Goal: Task Accomplishment & Management: Manage account settings

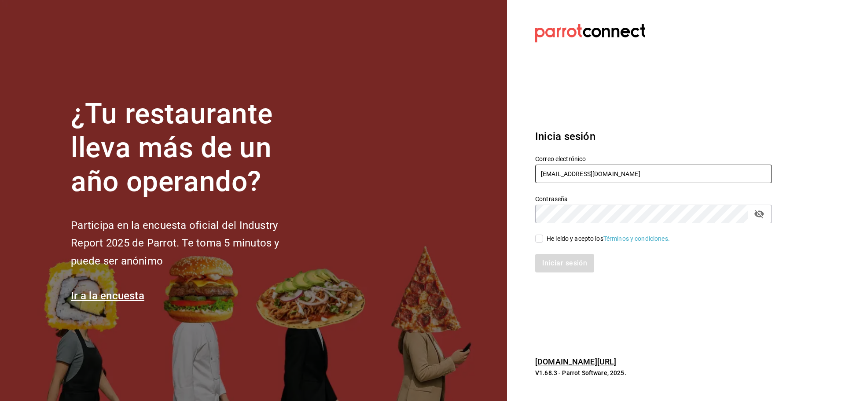
type input "[EMAIL_ADDRESS][DOMAIN_NAME]"
click at [549, 240] on div "He leído y acepto los Términos y condiciones." at bounding box center [607, 238] width 123 height 9
click at [543, 240] on input "He leído y acepto los Términos y condiciones." at bounding box center [539, 239] width 8 height 8
checkbox input "true"
click at [550, 269] on button "Iniciar sesión" at bounding box center [565, 263] width 60 height 18
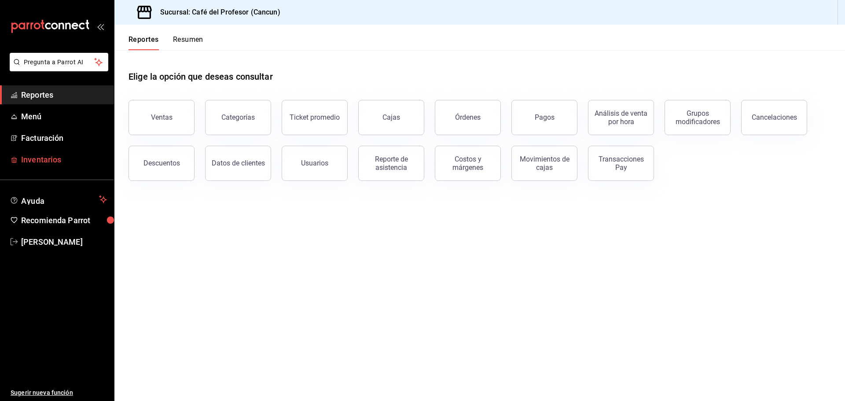
click at [73, 160] on span "Inventarios" at bounding box center [64, 160] width 86 height 12
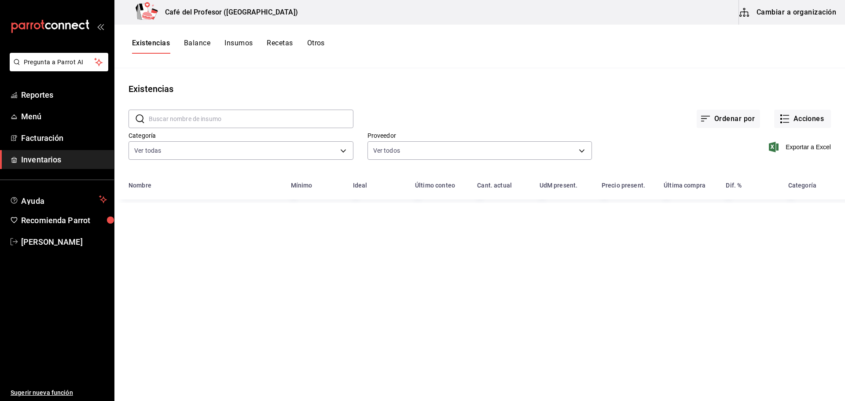
click at [227, 46] on button "Insumos" at bounding box center [238, 46] width 28 height 15
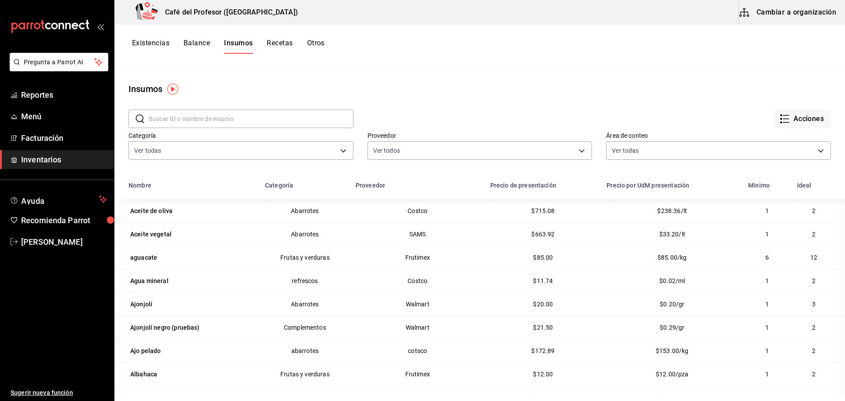
click at [192, 121] on input "text" at bounding box center [251, 119] width 205 height 18
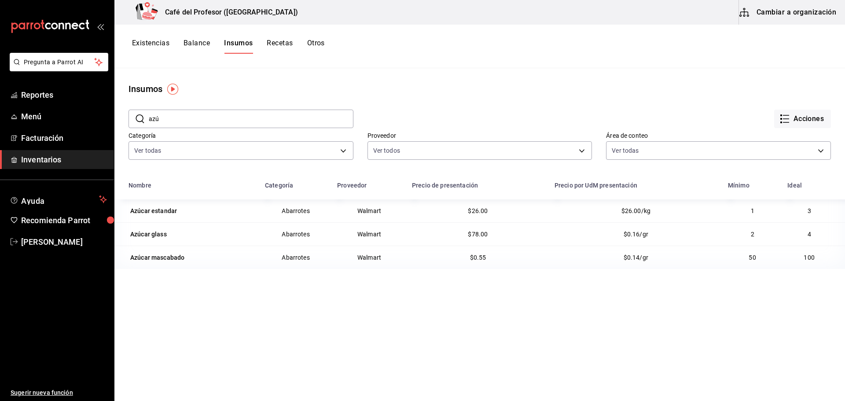
click at [292, 180] on th "Categoría" at bounding box center [296, 187] width 72 height 23
drag, startPoint x: 293, startPoint y: 188, endPoint x: 279, endPoint y: 188, distance: 14.1
click at [281, 188] on div "Categoría" at bounding box center [296, 185] width 62 height 7
click at [279, 188] on div "Categoría" at bounding box center [279, 185] width 28 height 7
drag, startPoint x: 264, startPoint y: 187, endPoint x: 281, endPoint y: 187, distance: 16.7
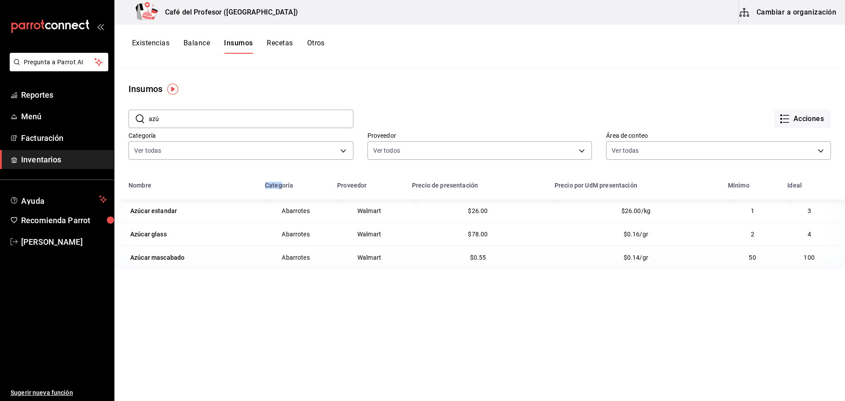
click at [281, 187] on th "Categoría" at bounding box center [296, 187] width 72 height 23
click at [310, 188] on div "Categoría" at bounding box center [296, 185] width 62 height 7
drag, startPoint x: 246, startPoint y: 186, endPoint x: 301, endPoint y: 185, distance: 54.6
click at [249, 186] on div "Nombre" at bounding box center [191, 185] width 126 height 7
click at [321, 186] on div "Categoría" at bounding box center [296, 185] width 62 height 7
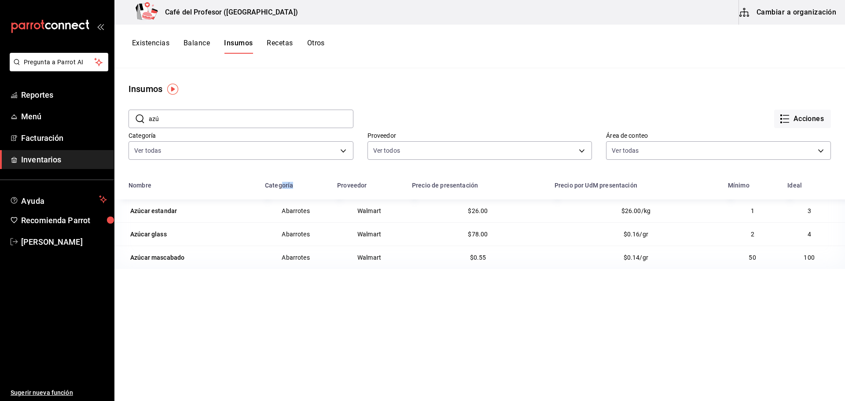
drag, startPoint x: 295, startPoint y: 185, endPoint x: 281, endPoint y: 187, distance: 14.1
click at [281, 187] on div "Categoría" at bounding box center [296, 185] width 62 height 7
click at [247, 187] on div "Nombre" at bounding box center [191, 185] width 126 height 7
click at [303, 186] on div "Categoría" at bounding box center [296, 185] width 62 height 7
click at [380, 183] on div "Proveedor" at bounding box center [369, 185] width 64 height 7
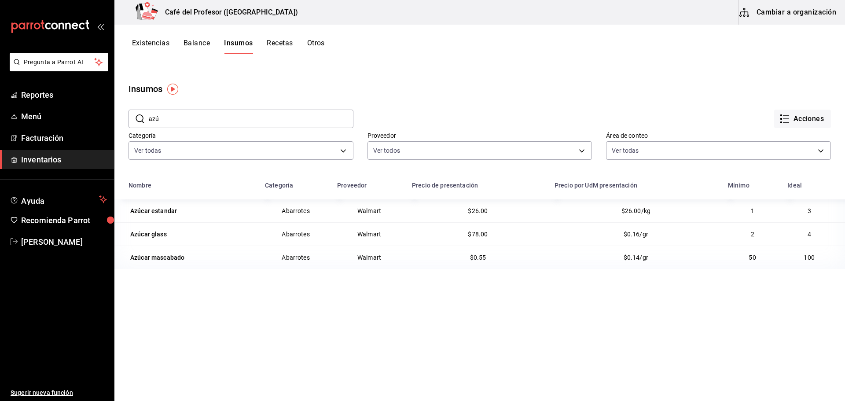
click at [505, 183] on div "Precio de presentación" at bounding box center [478, 185] width 132 height 7
click at [299, 117] on input "azú" at bounding box center [251, 119] width 205 height 18
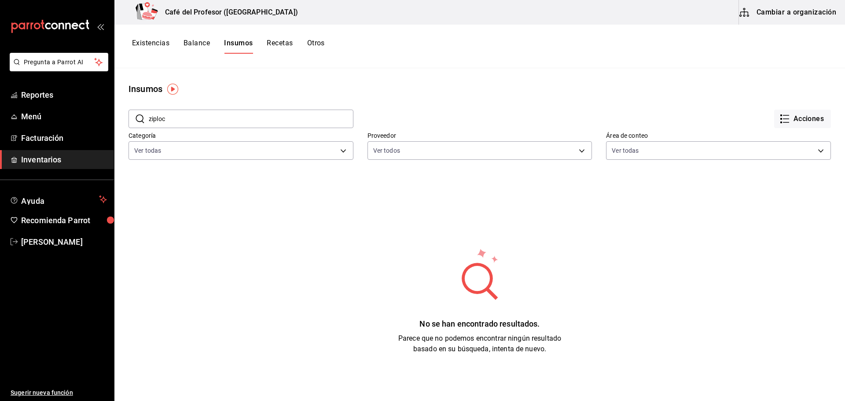
click at [299, 117] on input "ziploc" at bounding box center [251, 119] width 205 height 18
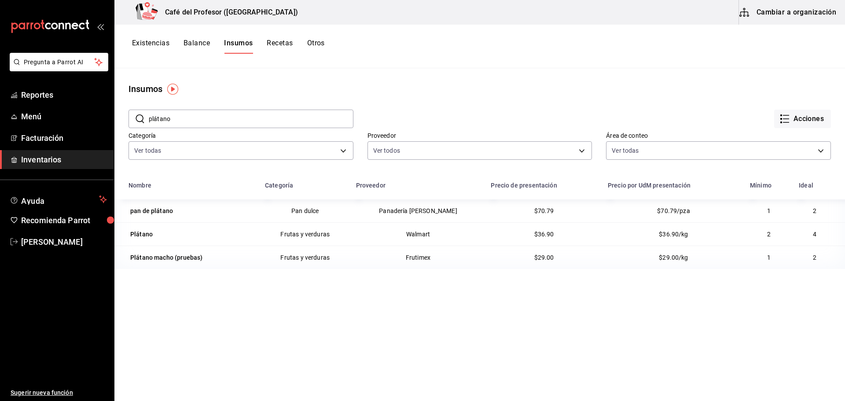
click at [205, 120] on input "plátano" at bounding box center [251, 119] width 205 height 18
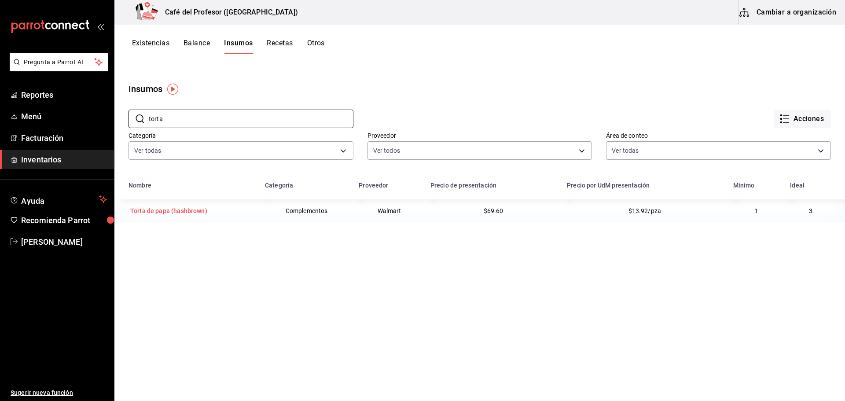
type input "torta"
click at [172, 207] on div "Torta de papa (hashbrown)" at bounding box center [168, 210] width 77 height 9
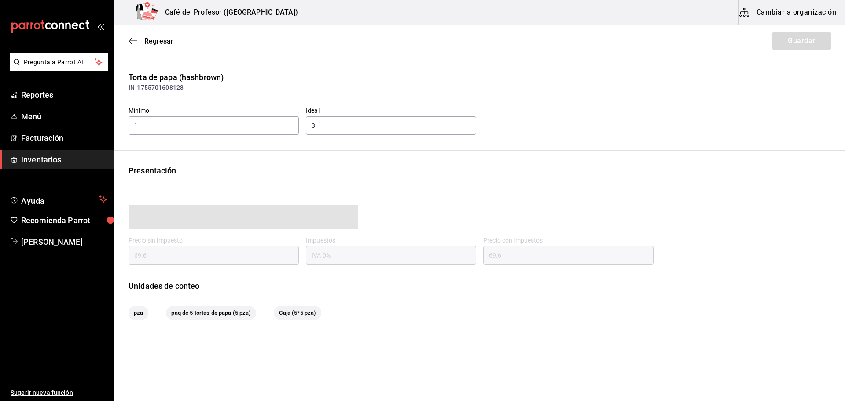
type input "69.60"
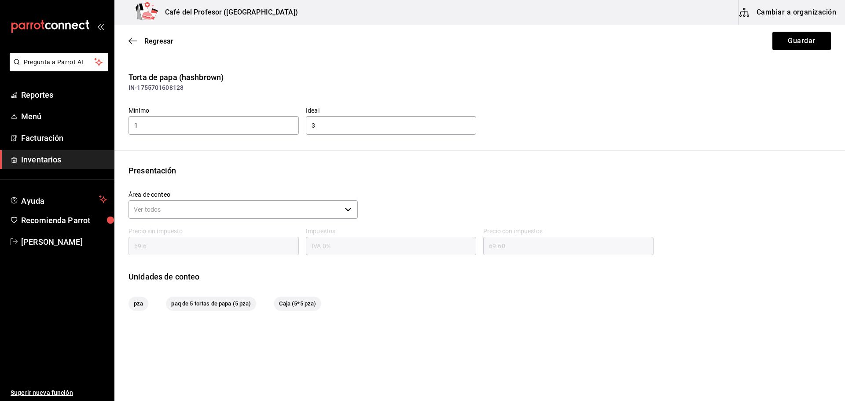
click at [757, 4] on button "Cambiar a organización" at bounding box center [788, 12] width 99 height 25
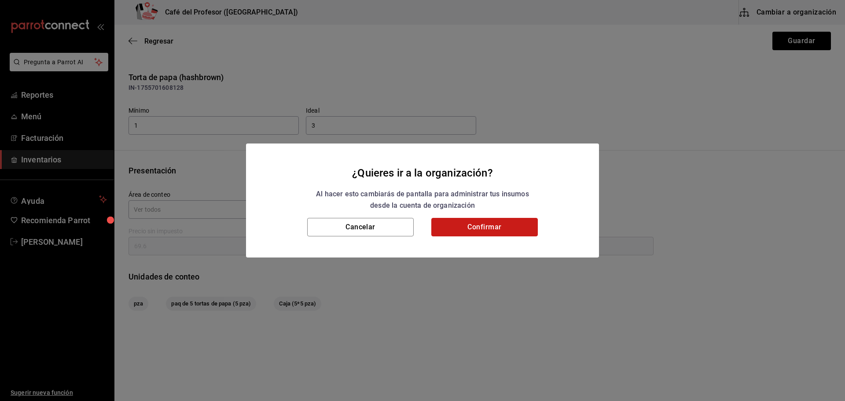
click at [518, 226] on button "Confirmar" at bounding box center [484, 227] width 106 height 18
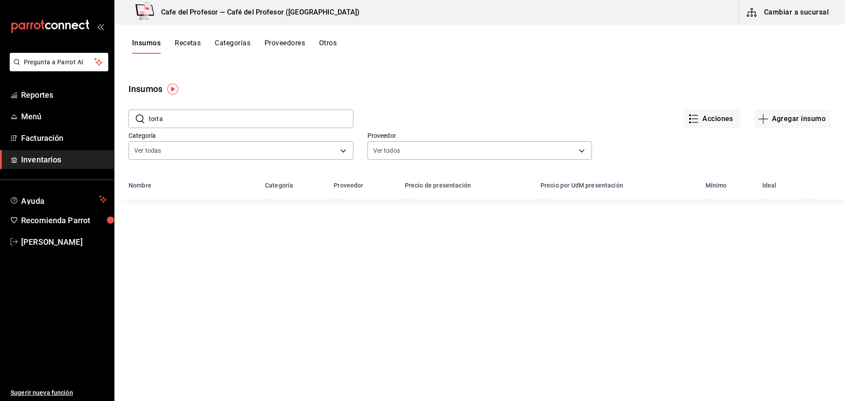
click at [287, 115] on input "torta" at bounding box center [251, 119] width 205 height 18
click at [235, 220] on div "Torta de papa (hashbrown)" at bounding box center [191, 214] width 126 height 12
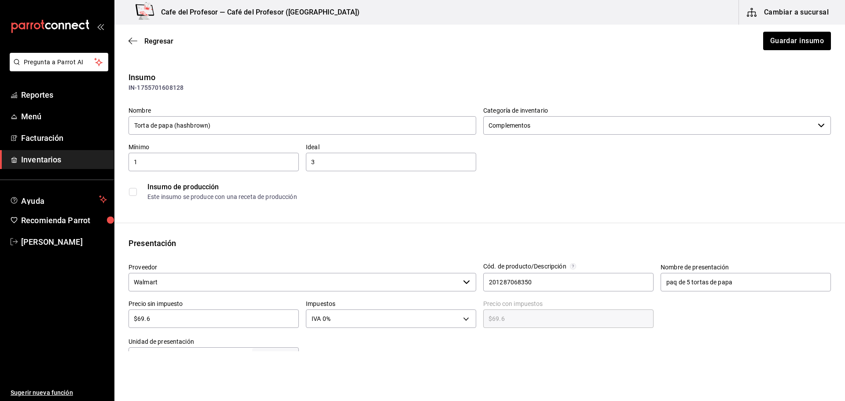
drag, startPoint x: 194, startPoint y: 314, endPoint x: 136, endPoint y: 315, distance: 59.0
click at [136, 315] on input "$69.6" at bounding box center [213, 318] width 170 height 11
type input "$7"
type input "$7.00"
type input "$77"
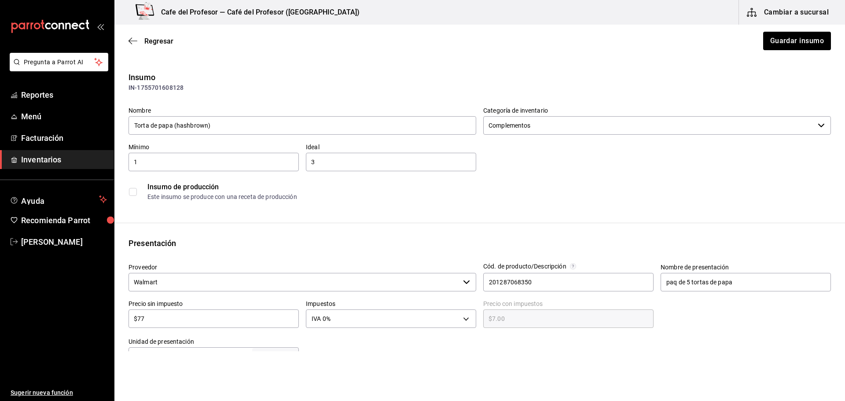
type input "$77.00"
type input "$77.7"
type input "$77.70"
type input "$77.79"
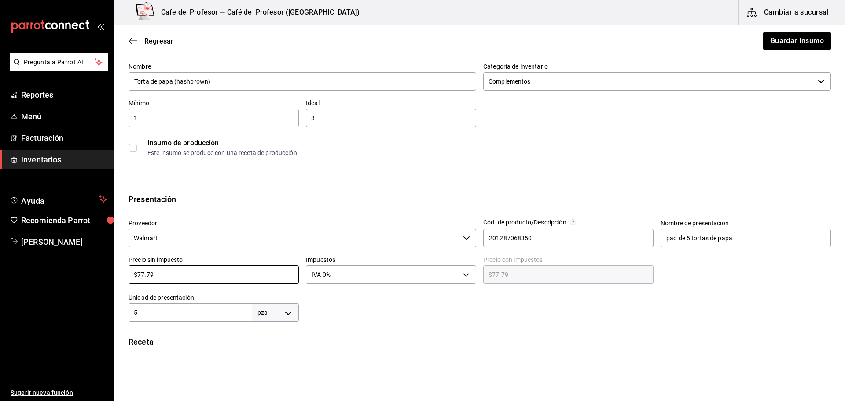
scroll to position [88, 0]
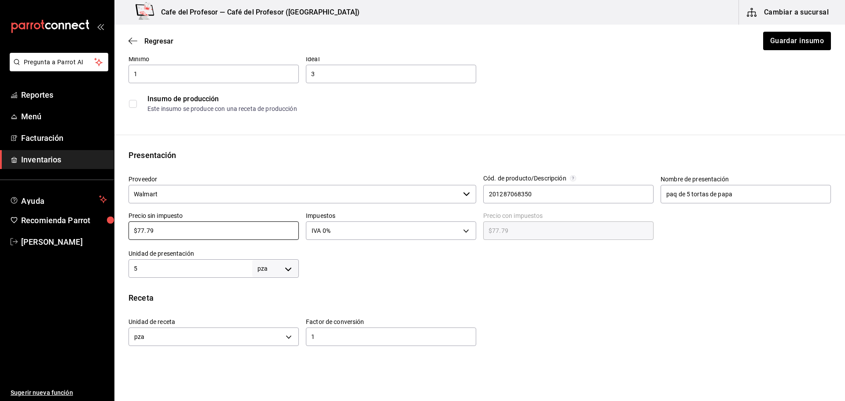
type input "$77.79"
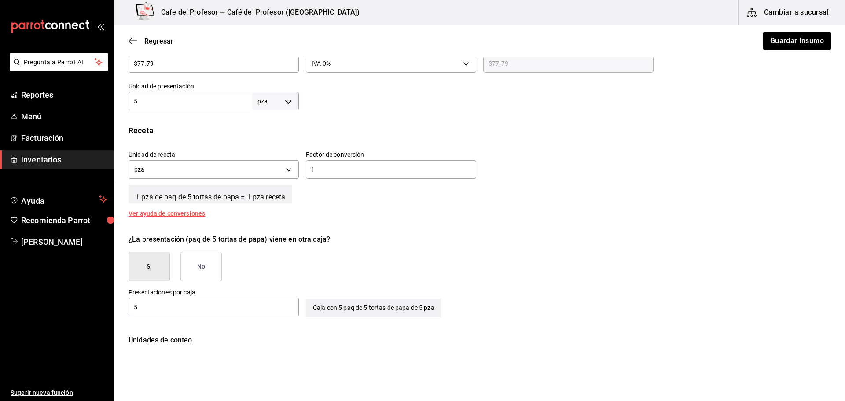
scroll to position [254, 0]
click at [769, 37] on button "Guardar insumo" at bounding box center [796, 41] width 69 height 18
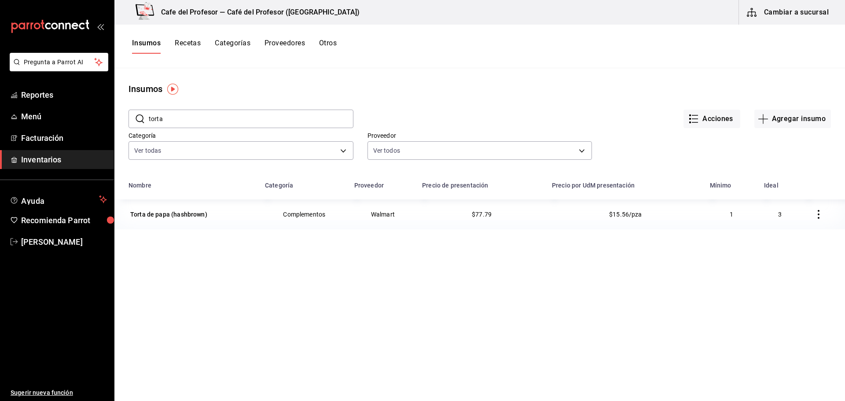
click at [334, 120] on input "torta" at bounding box center [251, 119] width 205 height 18
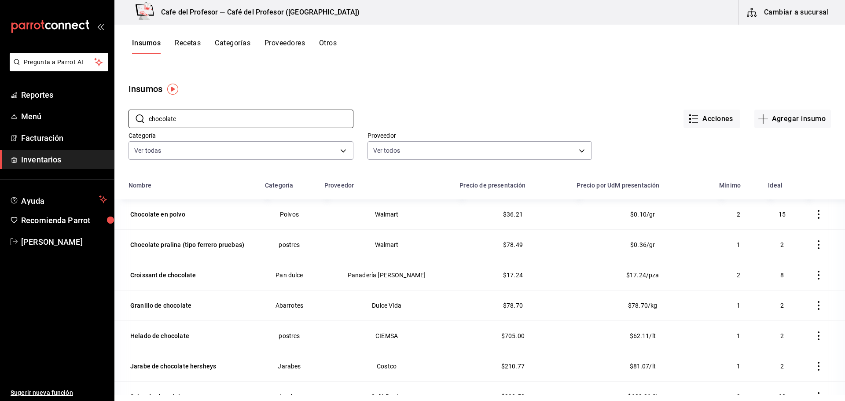
type input "chocolate"
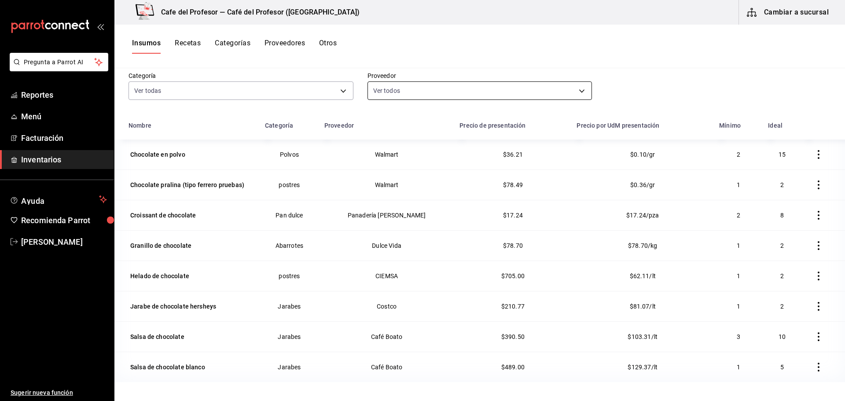
scroll to position [72, 0]
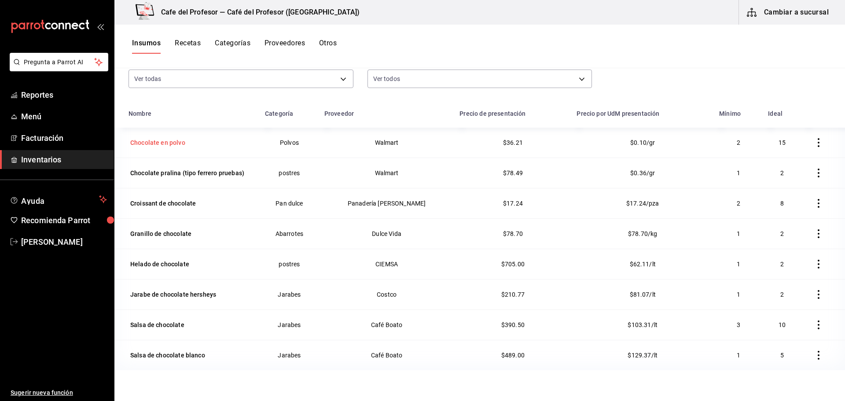
click at [174, 147] on div "Chocolate en polvo" at bounding box center [157, 142] width 55 height 9
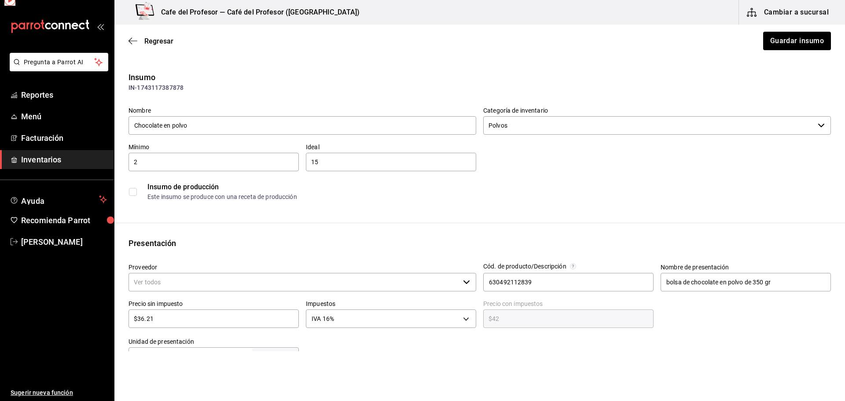
type input "Walmart"
click at [158, 43] on span "Regresar" at bounding box center [158, 41] width 29 height 8
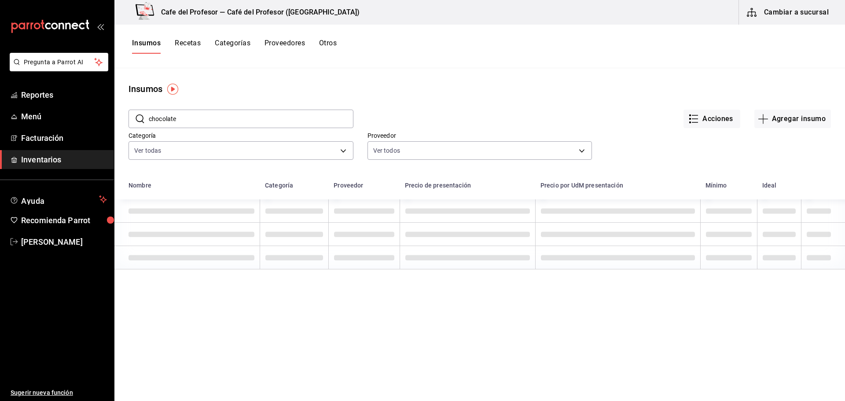
click at [238, 122] on input "chocolate" at bounding box center [251, 119] width 205 height 18
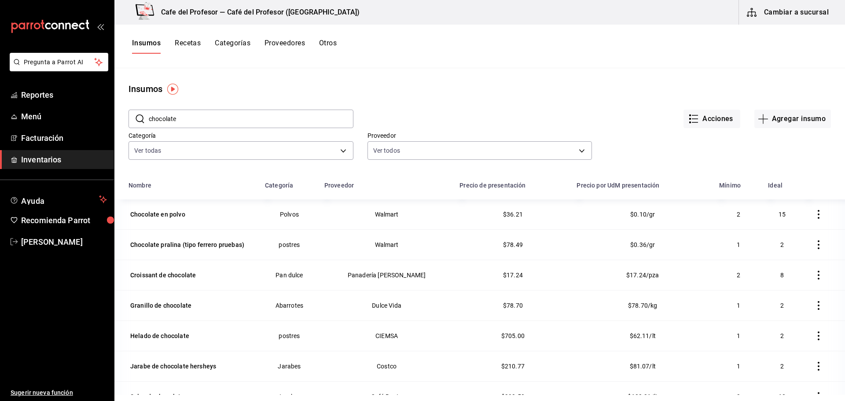
click at [238, 122] on input "chocolate" at bounding box center [251, 119] width 205 height 18
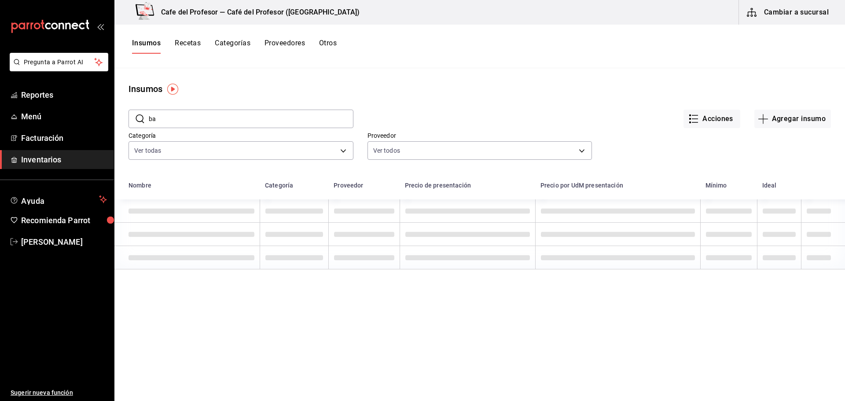
type input "b"
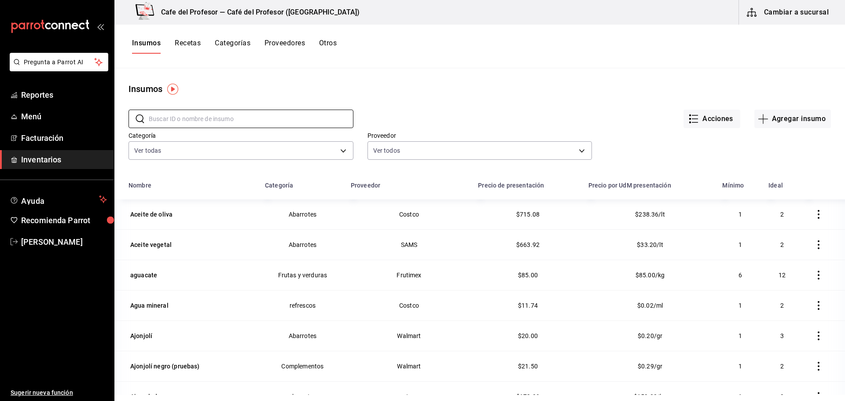
click at [422, 111] on div "Acciones Agregar insumo" at bounding box center [591, 111] width 477 height 33
click at [226, 117] on input "text" at bounding box center [251, 119] width 205 height 18
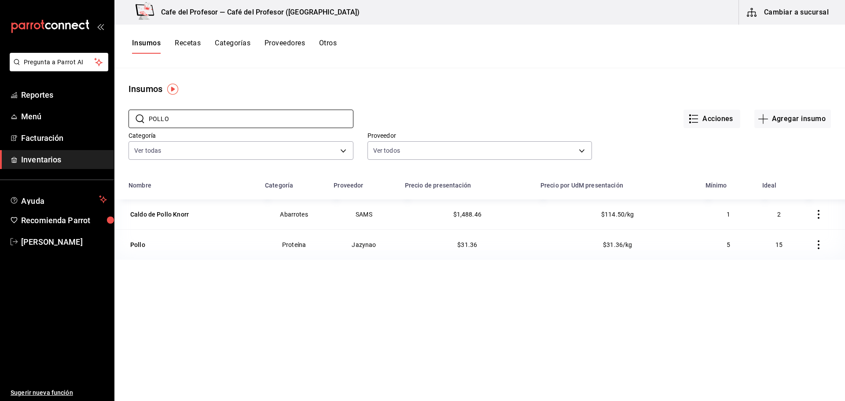
drag, startPoint x: 140, startPoint y: 116, endPoint x: 73, endPoint y: 106, distance: 67.5
click at [73, 108] on div "Pregunta a Parrot AI Reportes Menú Facturación Inventarios Ayuda Recomienda Par…" at bounding box center [422, 197] width 845 height 395
type input "PECHUGA"
click at [205, 277] on div "Pechuga empanizada (pruebas)" at bounding box center [175, 275] width 91 height 9
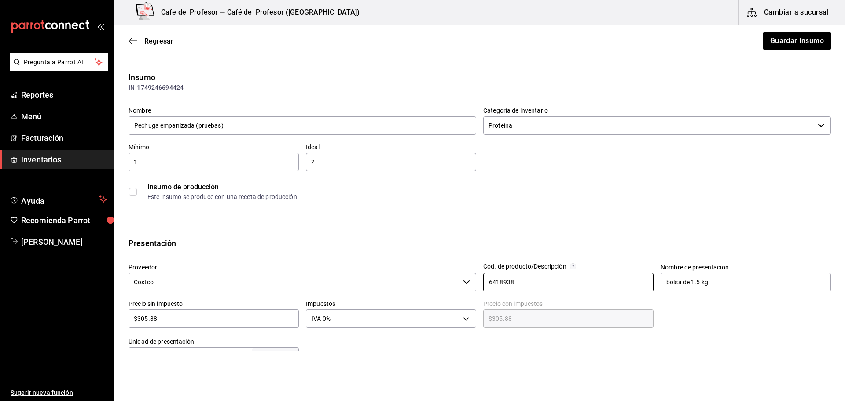
drag, startPoint x: 521, startPoint y: 279, endPoint x: 465, endPoint y: 275, distance: 56.0
click at [465, 275] on div "Proveedor Costco ​ Cód. de producto/Descripción 6418938 Nombre de presentación …" at bounding box center [475, 311] width 709 height 110
